Goal: Information Seeking & Learning: Check status

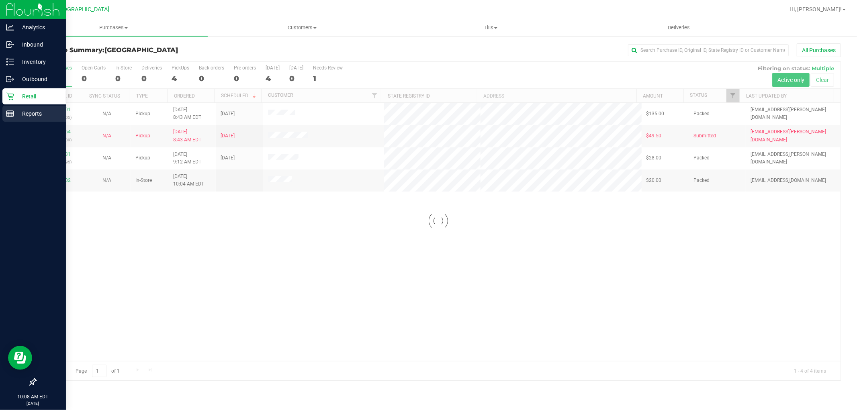
click at [22, 117] on p "Reports" at bounding box center [38, 114] width 48 height 10
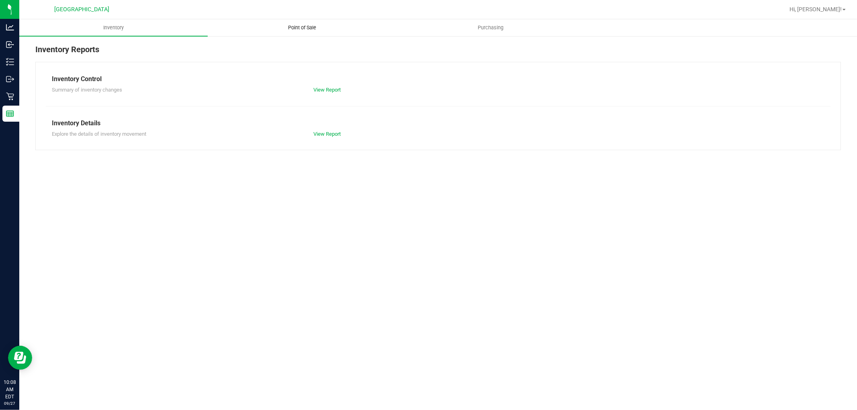
click at [307, 20] on uib-tab-heading "Point of Sale" at bounding box center [302, 28] width 188 height 16
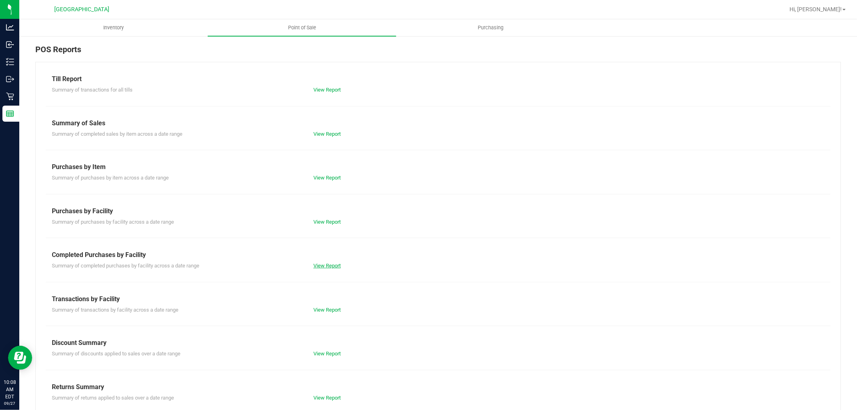
click at [327, 267] on link "View Report" at bounding box center [326, 266] width 27 height 6
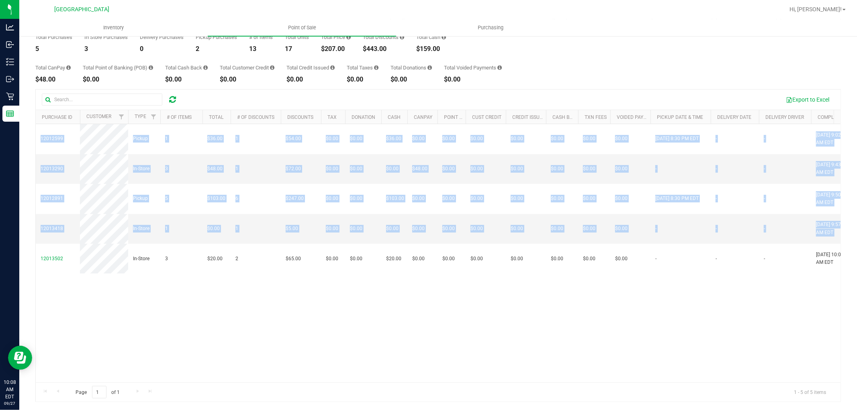
drag, startPoint x: 658, startPoint y: 209, endPoint x: 27, endPoint y: 134, distance: 635.3
click at [27, 134] on div "Back Completed Purchases by Facility Report [DATE] [DATE] - [DATE] [DATE] [DATE…" at bounding box center [438, 200] width 838 height 420
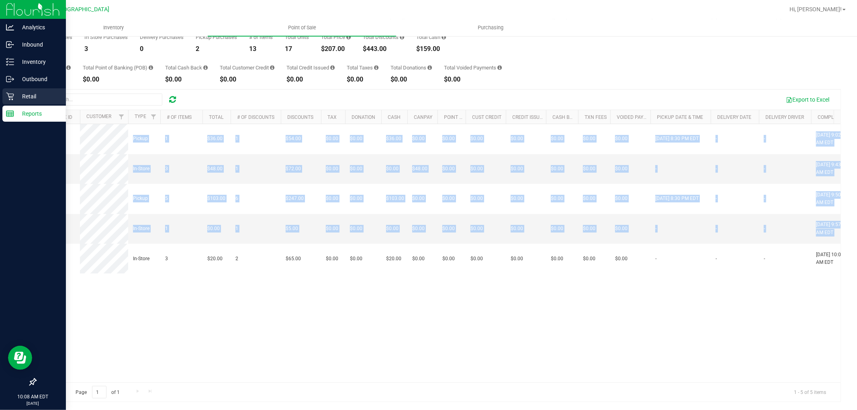
click at [12, 88] on div "Retail" at bounding box center [33, 96] width 63 height 16
